Goal: Task Accomplishment & Management: Complete application form

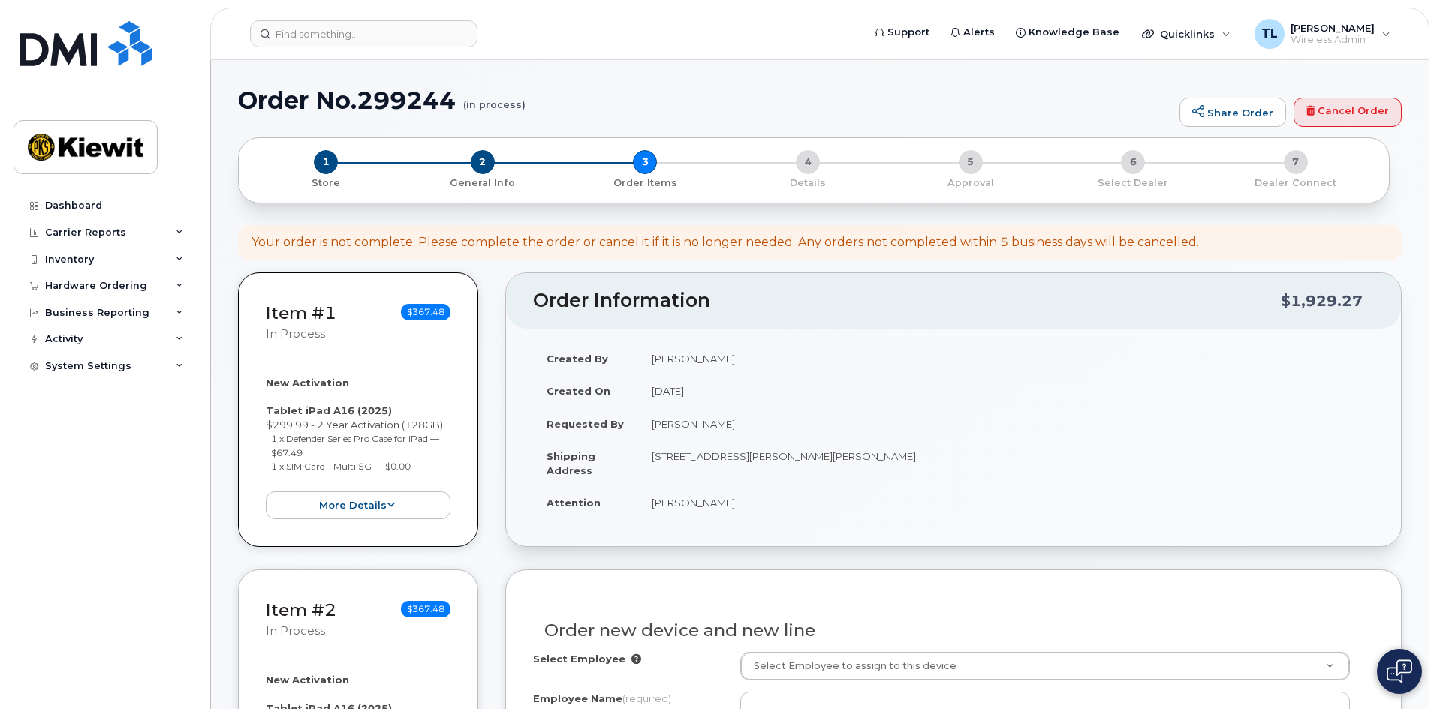
select select "None"
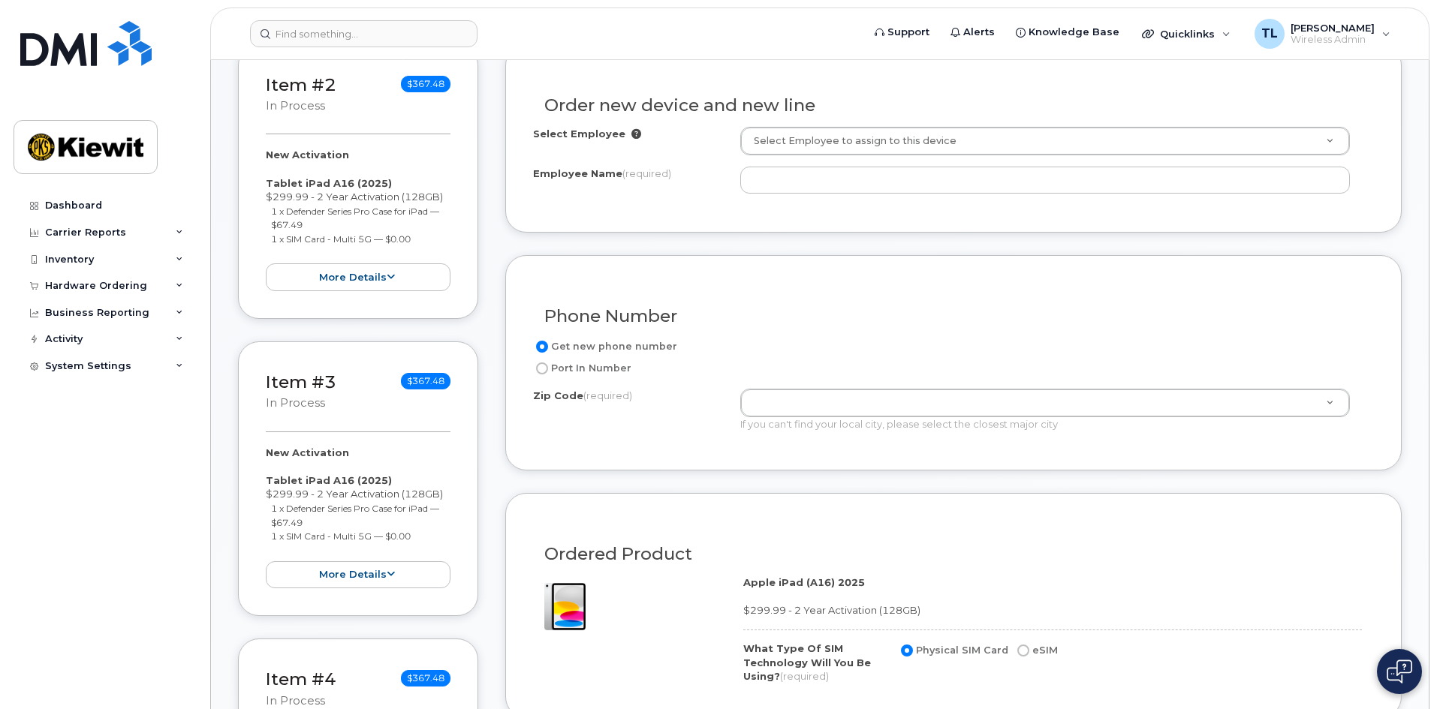
scroll to position [450, 0]
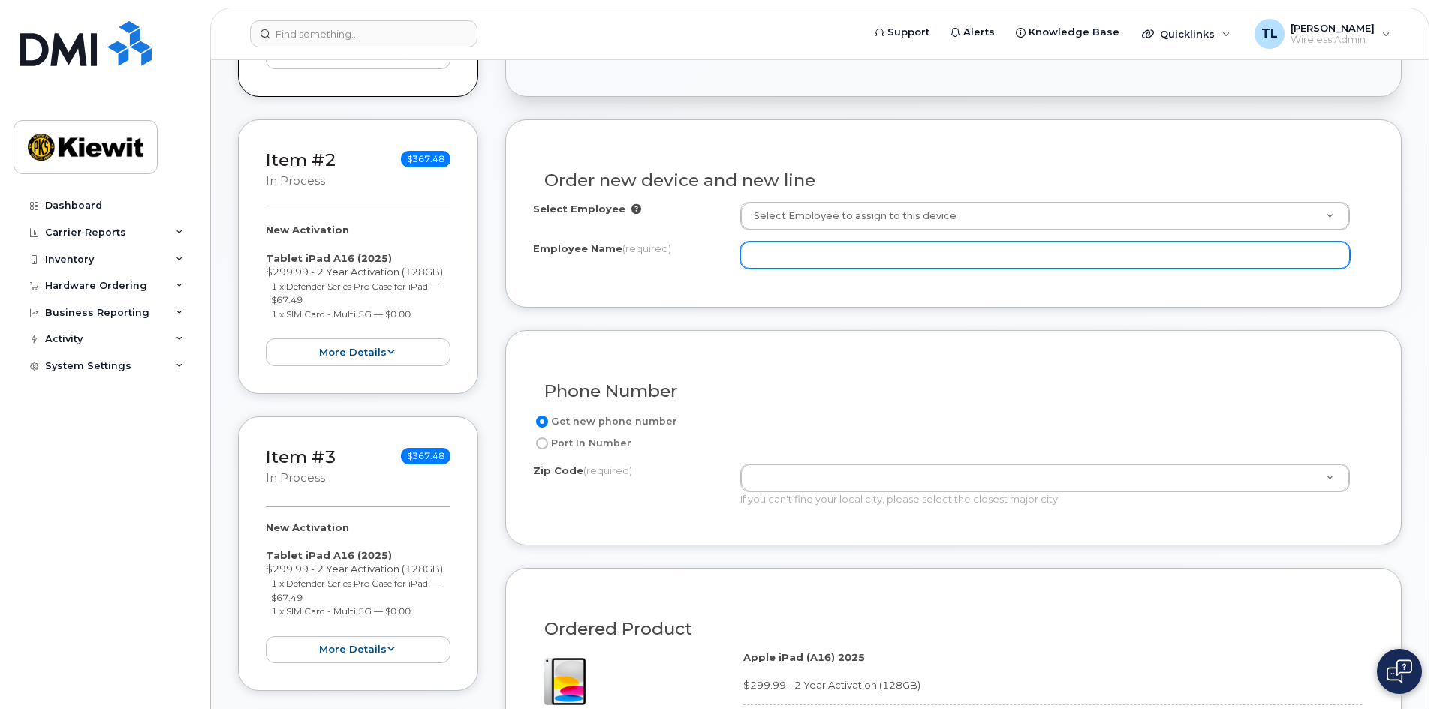
click at [850, 259] on input "Employee Name (required)" at bounding box center [1045, 255] width 610 height 27
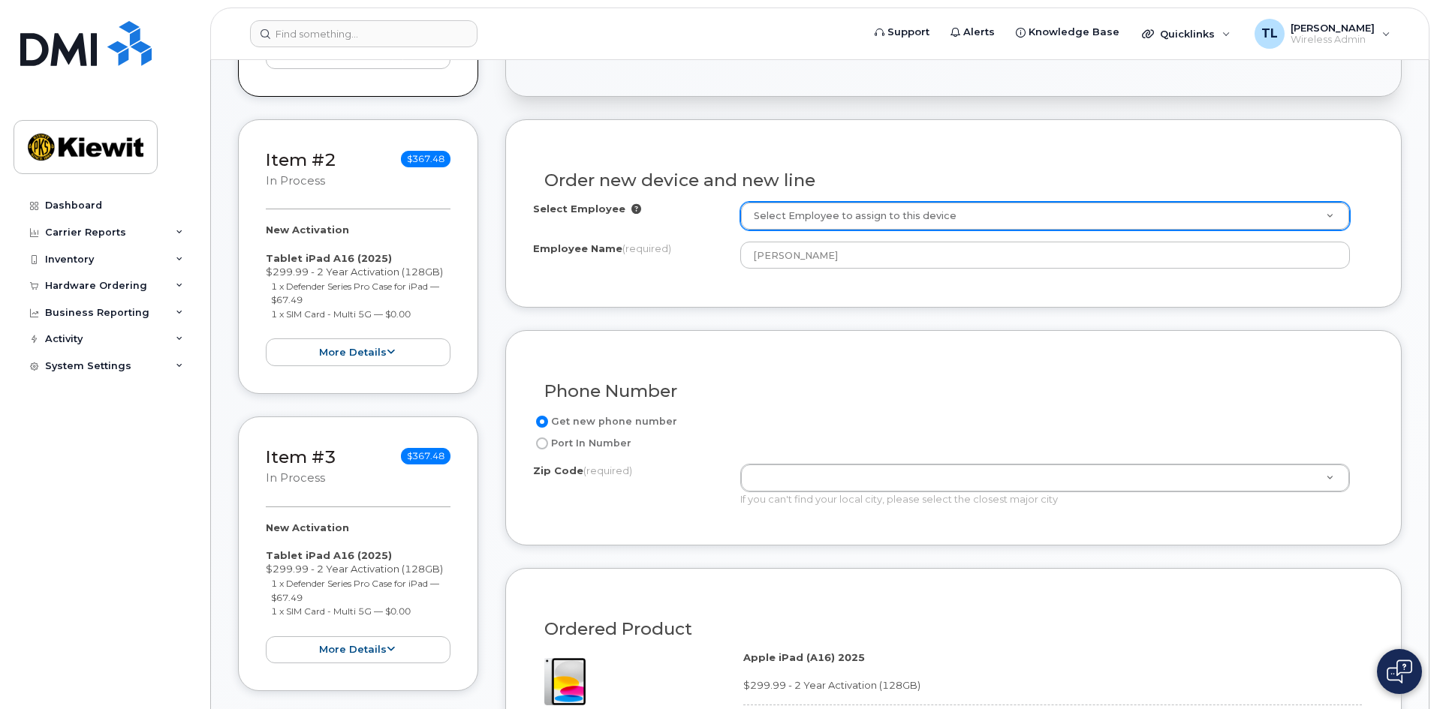
type input "[PERSON_NAME]"
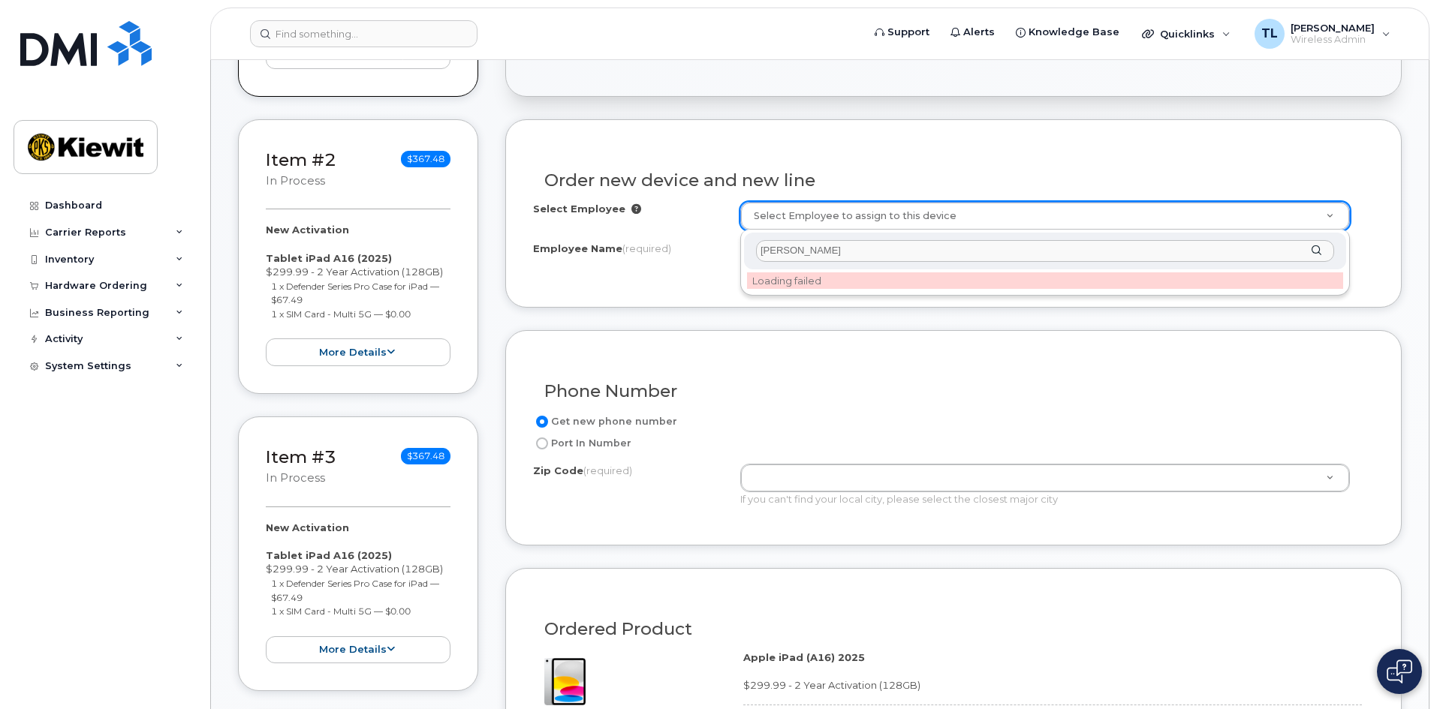
type input "[PERSON_NAME]"
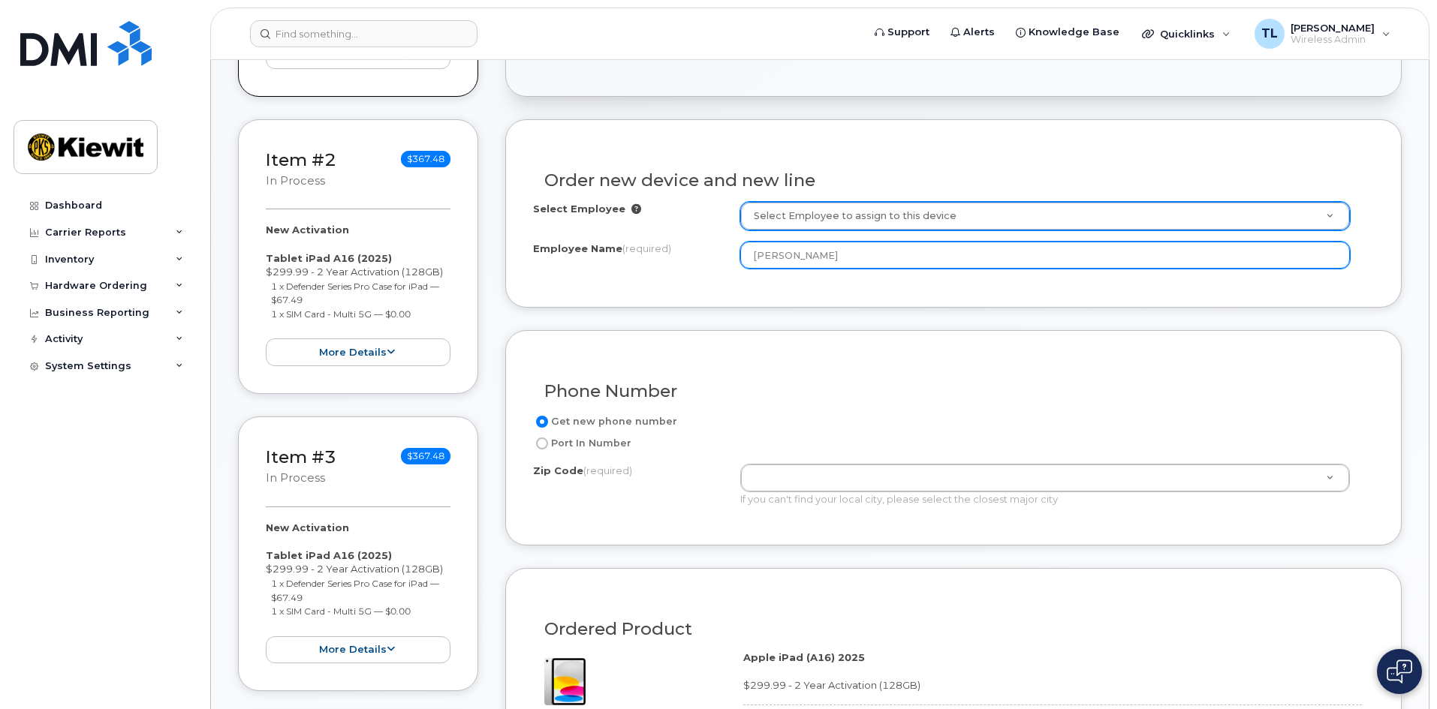
drag, startPoint x: 869, startPoint y: 253, endPoint x: 712, endPoint y: 254, distance: 156.9
click at [712, 254] on div "Employee Name (required) [PERSON_NAME]" at bounding box center [953, 255] width 841 height 27
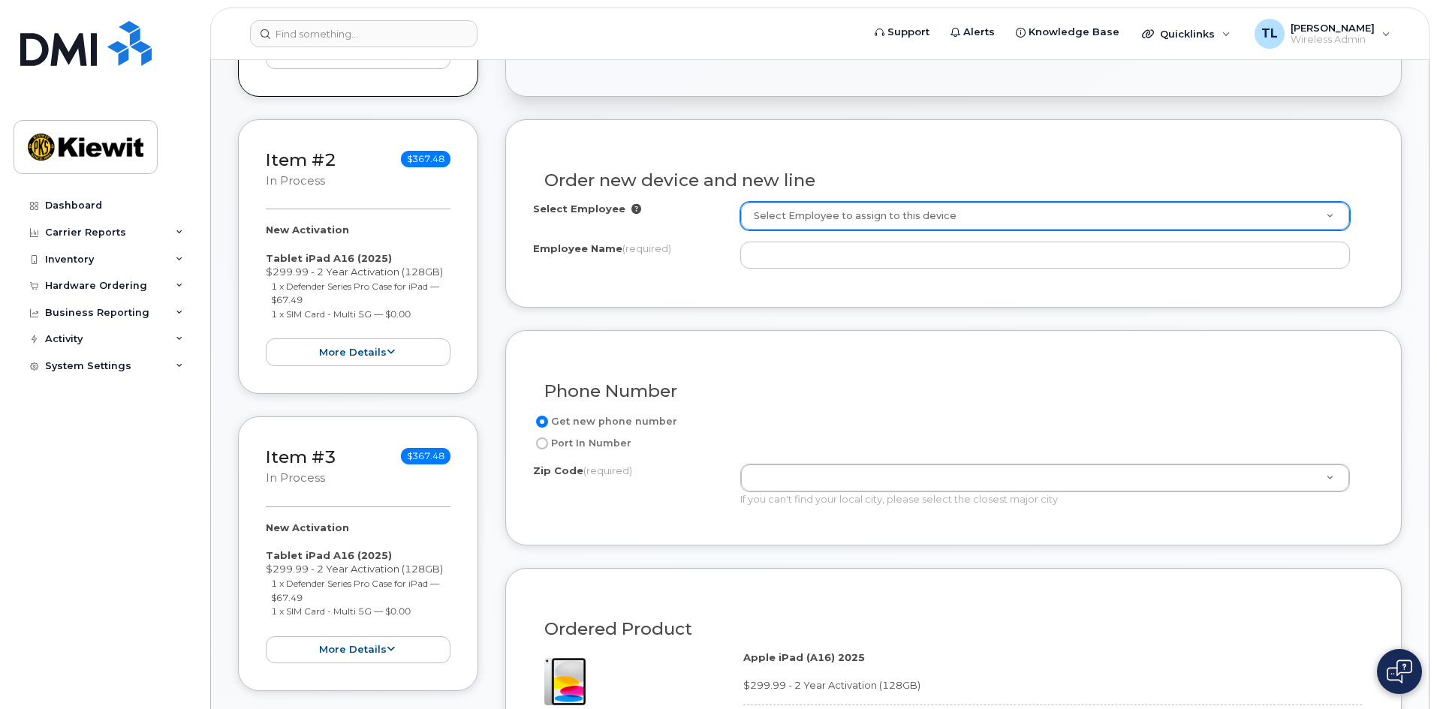
click at [808, 178] on h3 "Order new device and new line" at bounding box center [953, 180] width 818 height 19
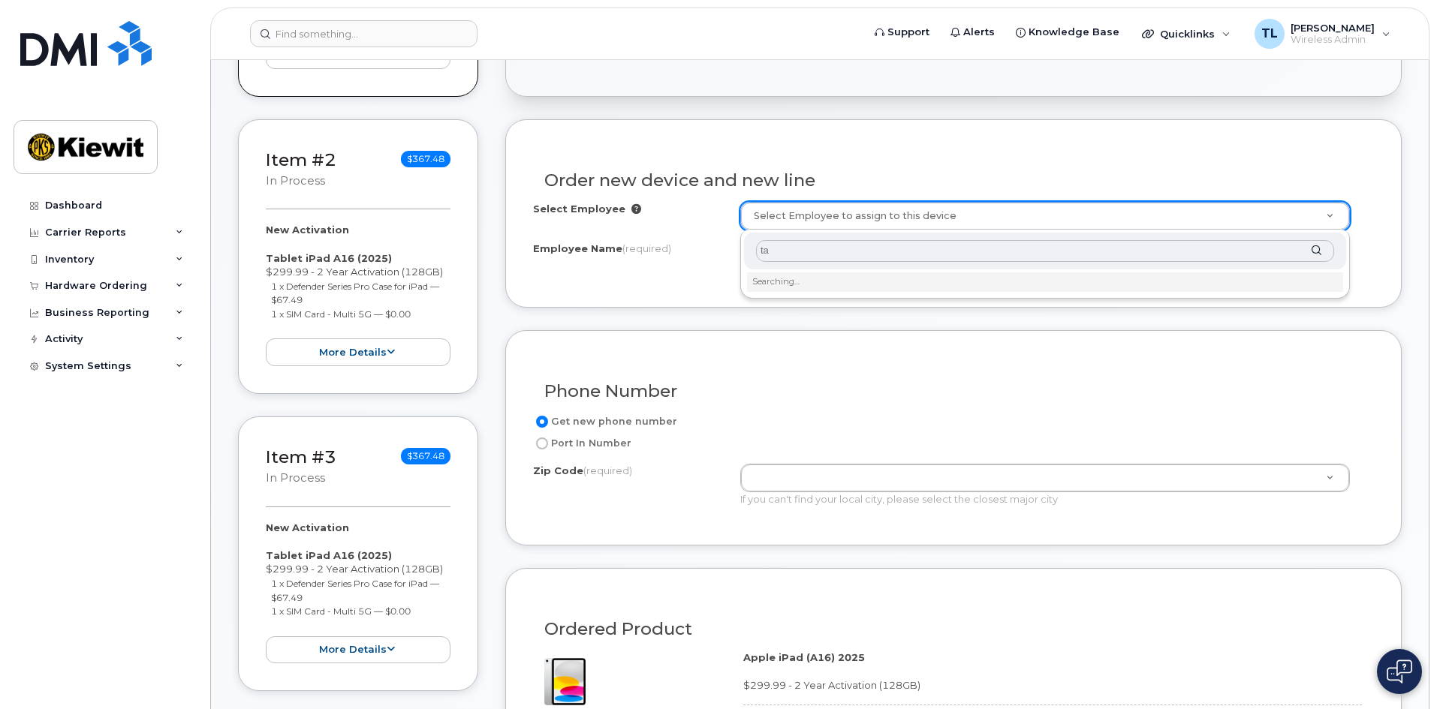
type input "t"
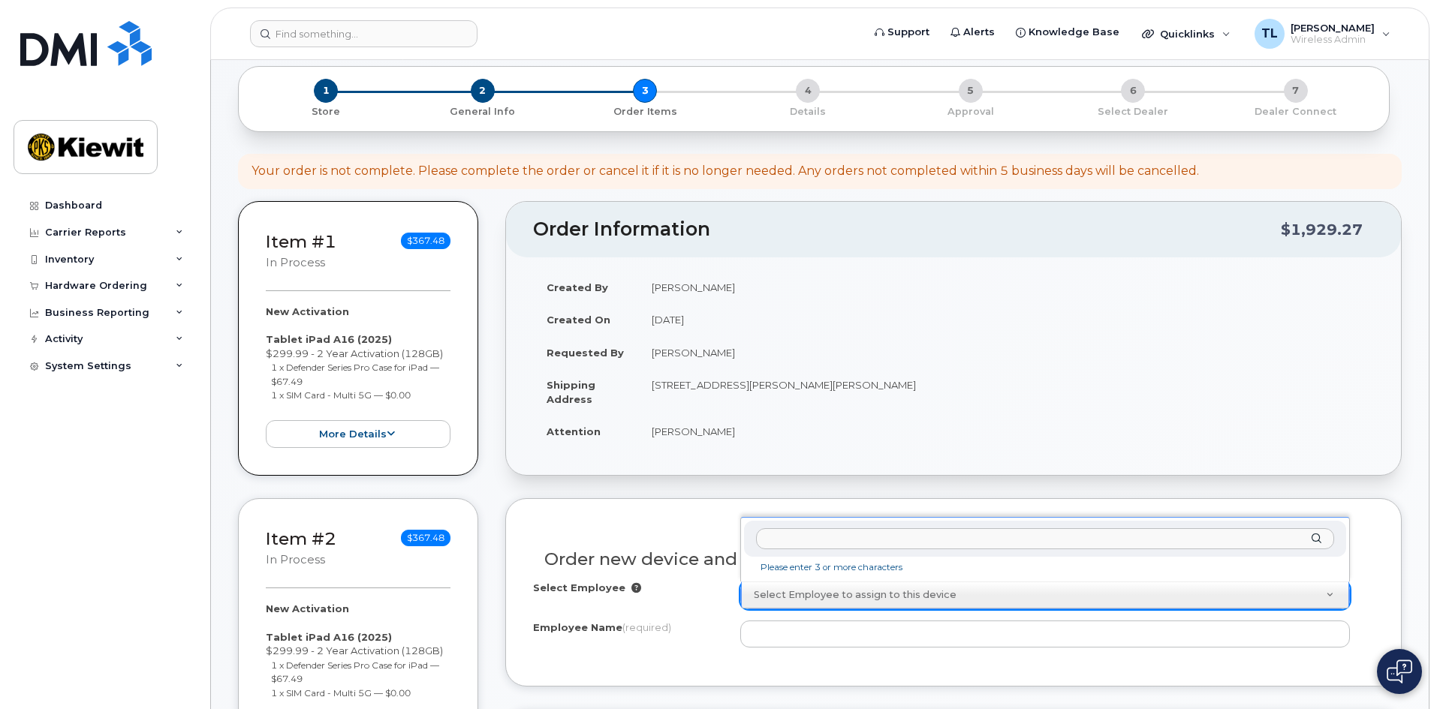
scroll to position [0, 0]
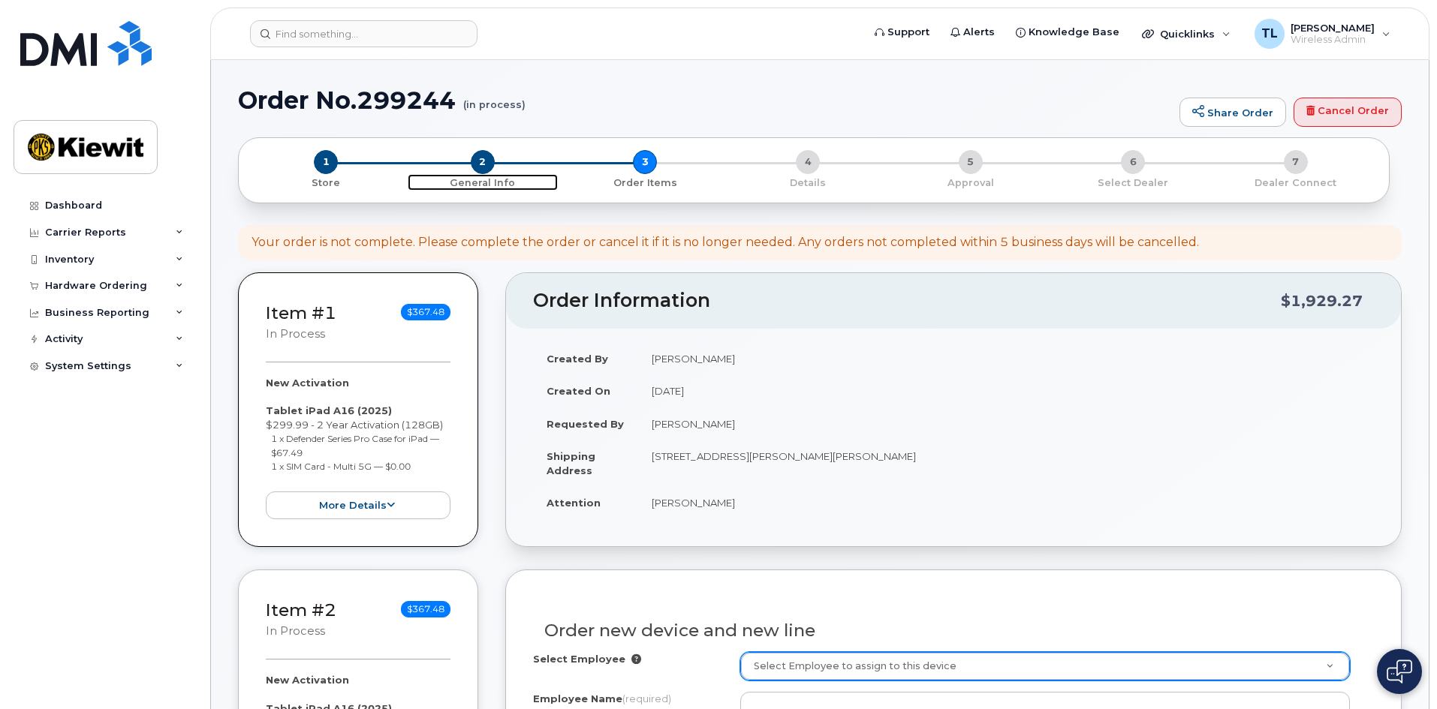
click at [483, 166] on span "2" at bounding box center [483, 162] width 24 height 24
